Goal: Task Accomplishment & Management: Use online tool/utility

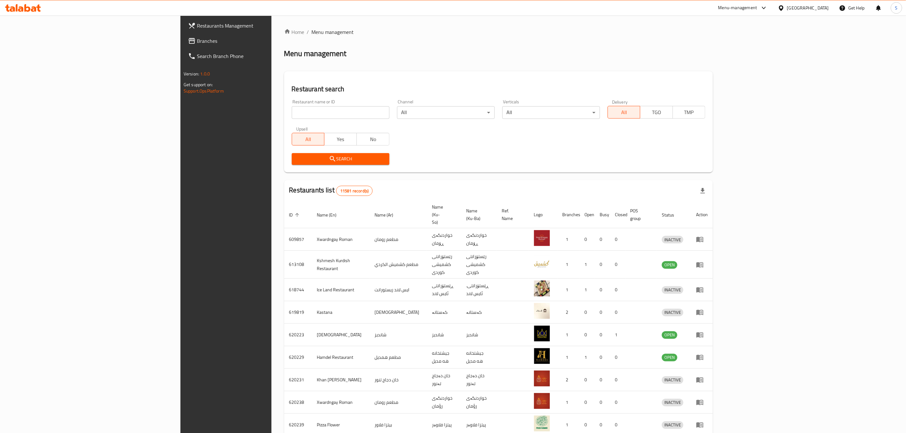
click at [284, 105] on div "Home / Menu management Menu management Restaurant search Restaurant name or ID …" at bounding box center [498, 254] width 429 height 452
click at [292, 108] on input "search" at bounding box center [341, 112] width 98 height 13
type input "TASTY"
click button "Search" at bounding box center [341, 159] width 98 height 12
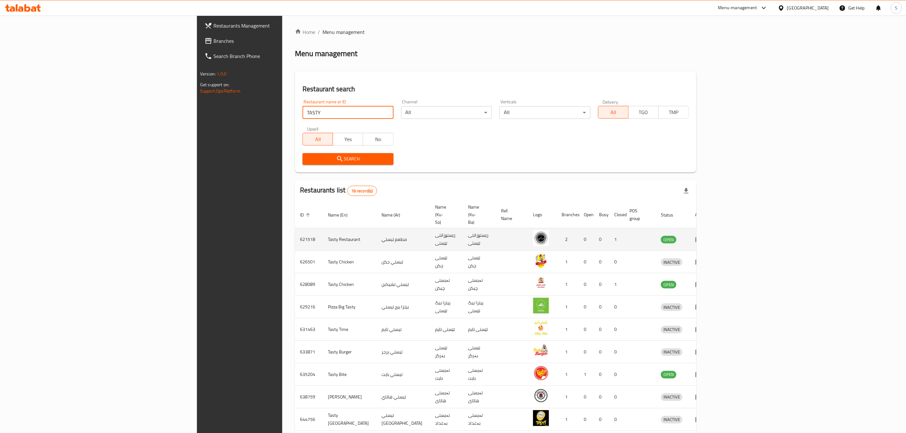
click at [701, 238] on icon "enhanced table" at bounding box center [700, 239] width 2 height 3
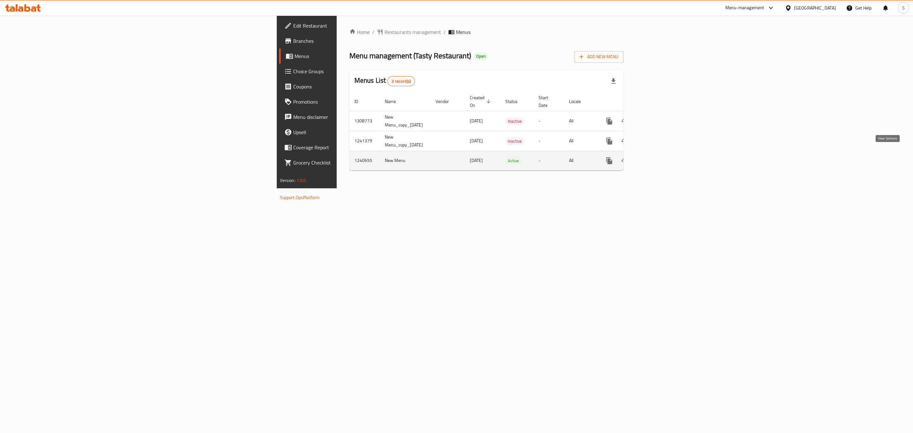
click at [659, 157] on icon "enhanced table" at bounding box center [655, 161] width 8 height 8
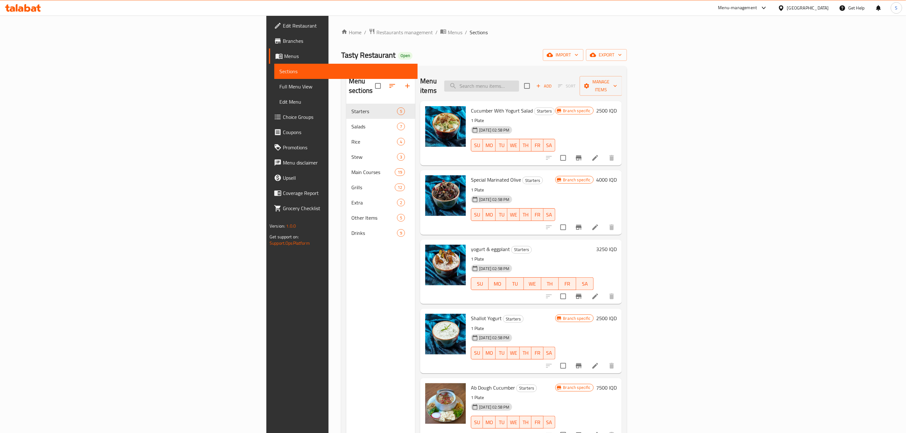
click at [519, 81] on input "search" at bounding box center [481, 86] width 75 height 11
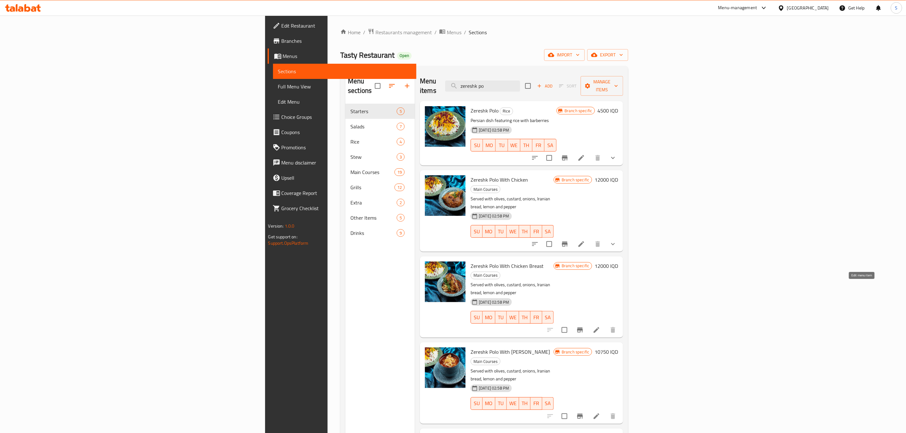
type input "zereshk po"
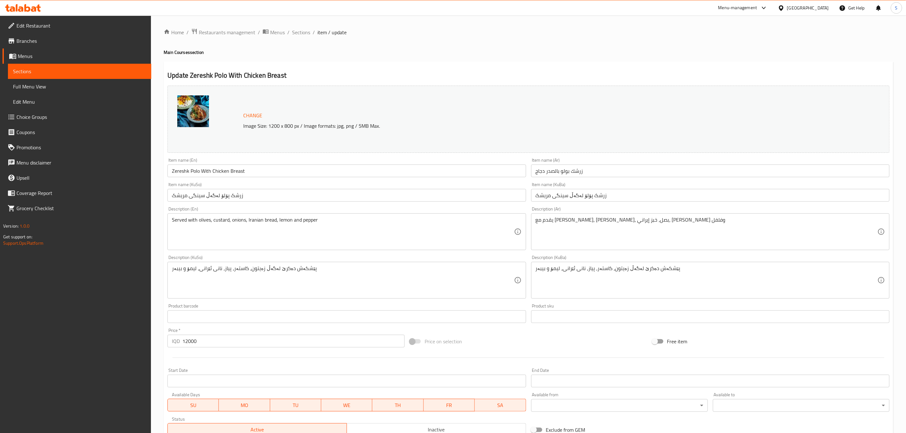
scroll to position [96, 0]
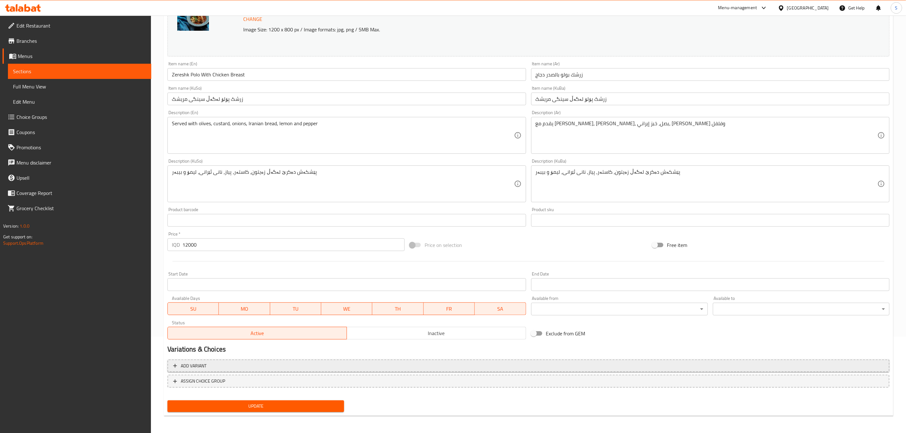
click at [250, 367] on span "Add variant" at bounding box center [528, 366] width 711 height 8
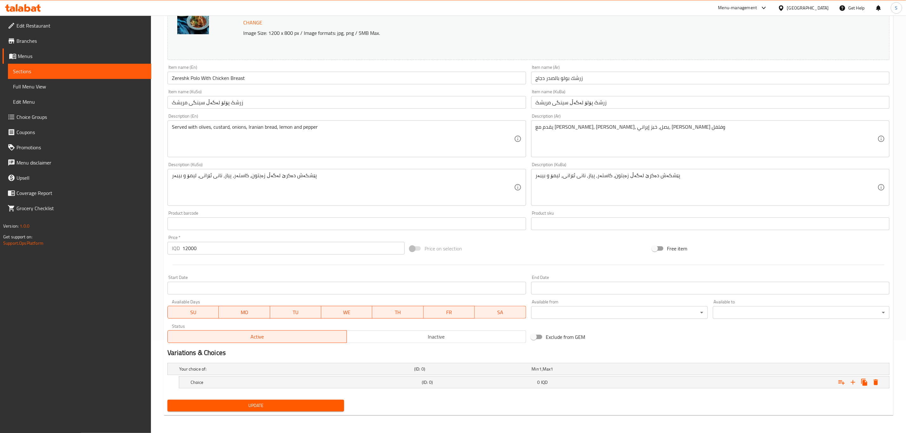
scroll to position [93, 0]
